Goal: Information Seeking & Learning: Find specific fact

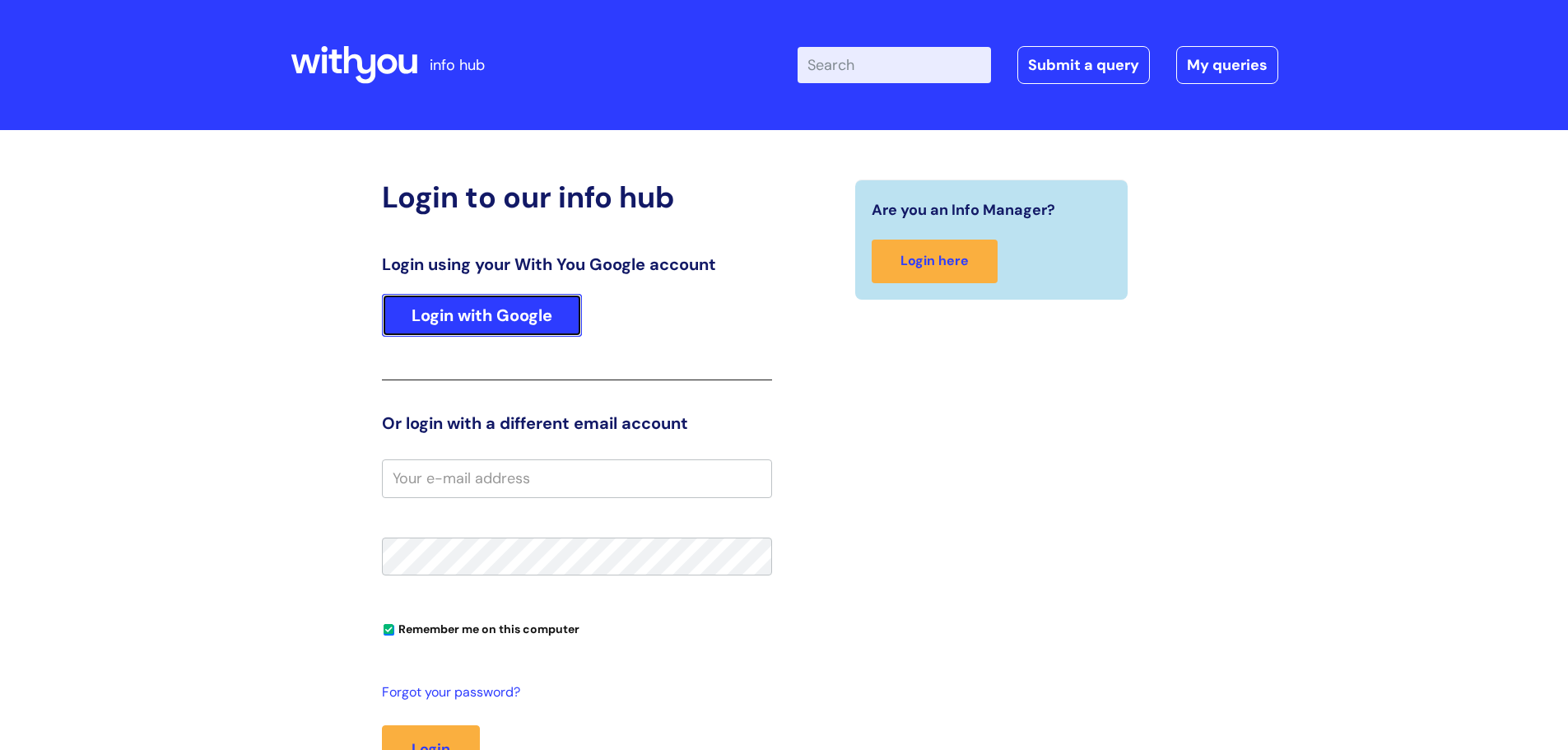
click at [505, 330] on link "Login with Google" at bounding box center [482, 315] width 200 height 43
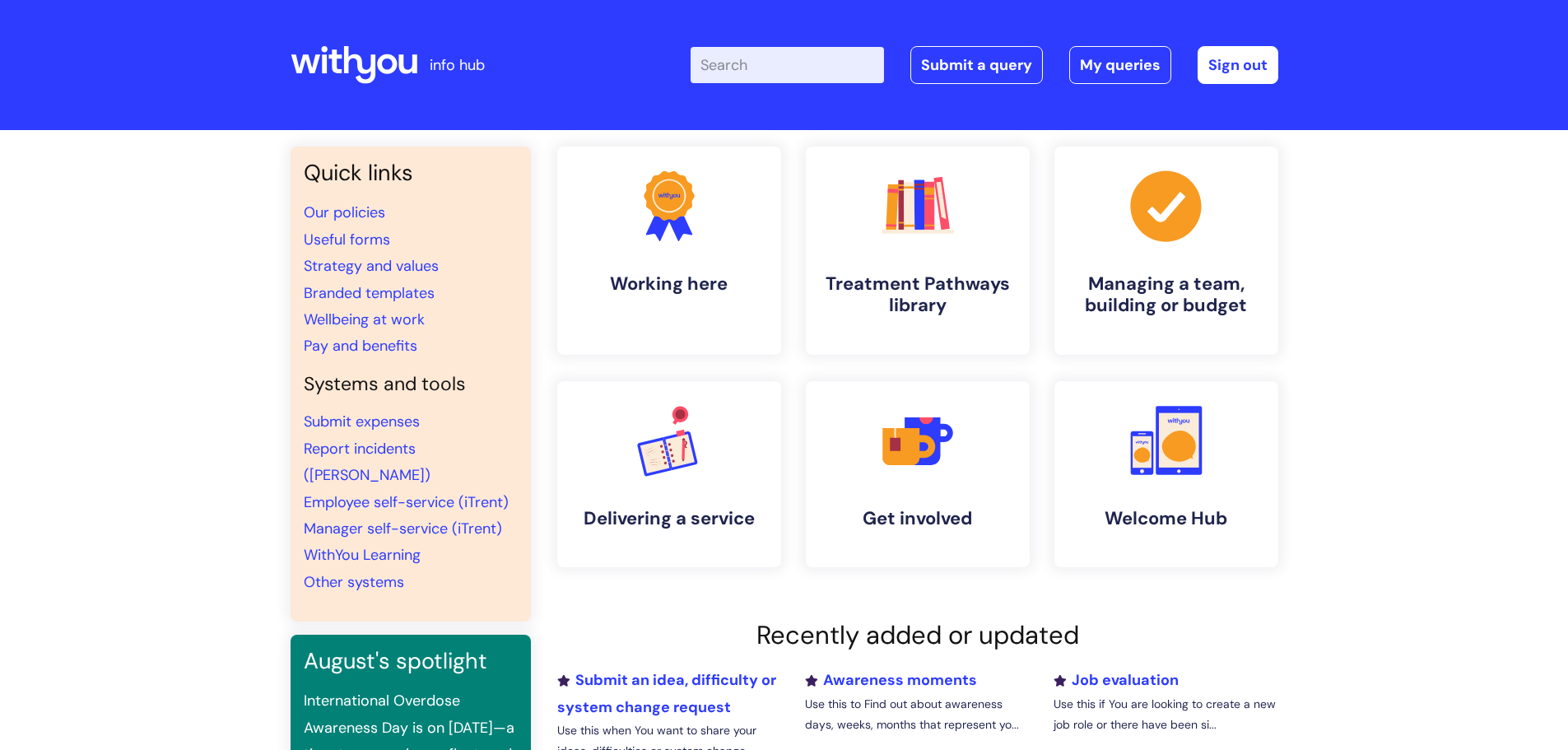
click at [780, 69] on input "Enter your search term here..." at bounding box center [787, 65] width 194 height 36
type input "cornwall flamingos"
click button "Search" at bounding box center [0, 0] width 0 height 0
